Goal: Task Accomplishment & Management: Use online tool/utility

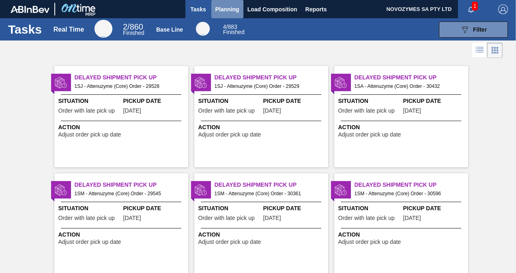
click at [229, 11] on span "Planning" at bounding box center [227, 9] width 24 height 10
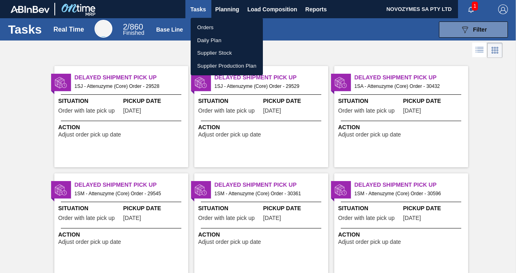
click at [227, 28] on li "Orders" at bounding box center [227, 27] width 72 height 13
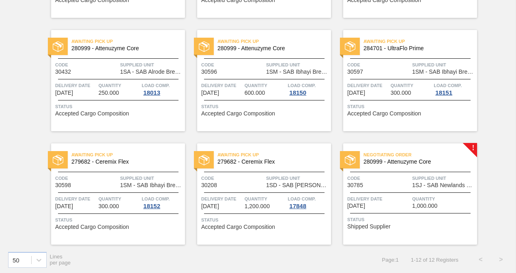
scroll to position [270, 0]
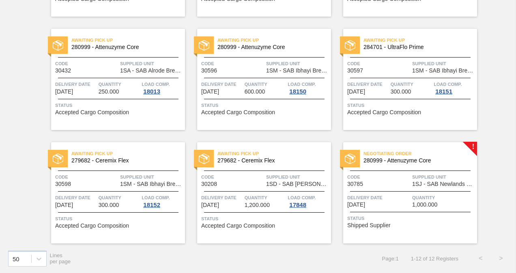
click at [420, 174] on span "Supplied Unit" at bounding box center [443, 177] width 63 height 8
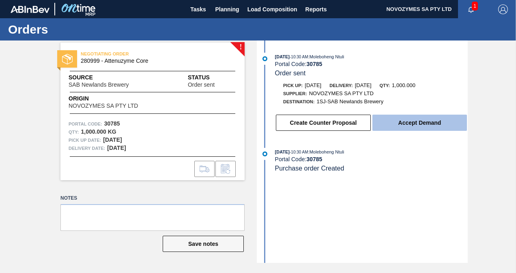
click at [418, 124] on button "Accept Demand" at bounding box center [419, 123] width 94 height 16
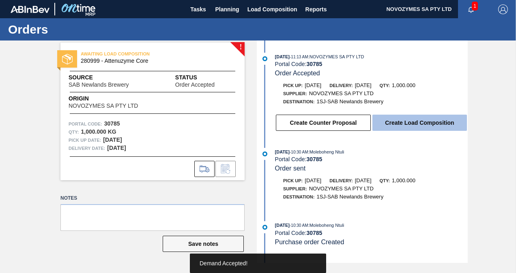
click at [404, 122] on button "Create Load Composition" at bounding box center [419, 123] width 94 height 16
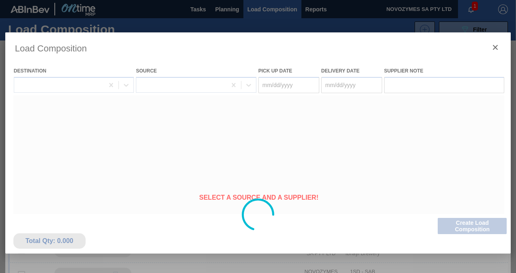
type Date "[DATE]"
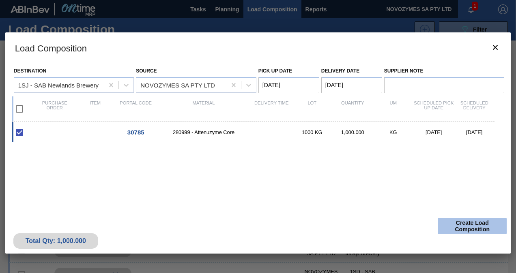
click at [454, 221] on button "Create Load Composition" at bounding box center [471, 226] width 69 height 16
